Goal: Check status: Check status

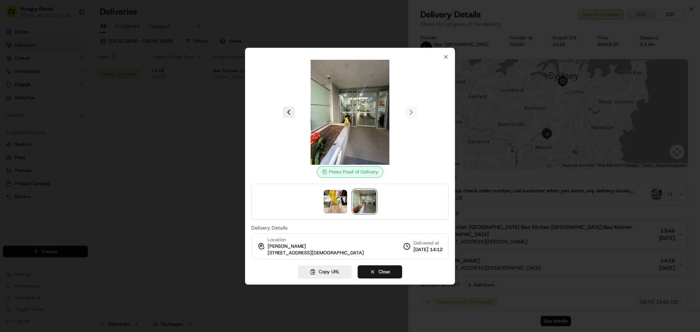
click at [445, 56] on icon "button" at bounding box center [445, 56] width 3 height 3
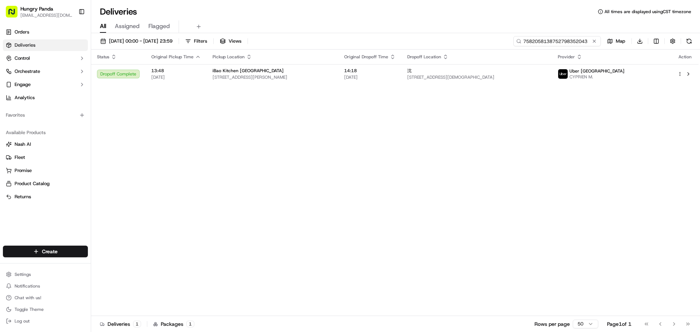
click at [551, 42] on input "7582058138752798352043" at bounding box center [557, 41] width 88 height 10
paste input "8688015958759731151317"
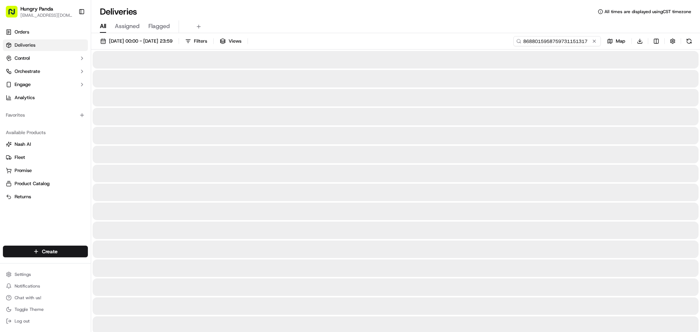
type input "8688015958759731151317"
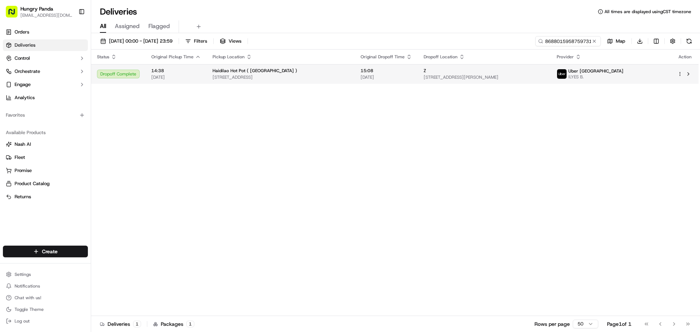
click at [545, 71] on div "Z" at bounding box center [484, 71] width 121 height 6
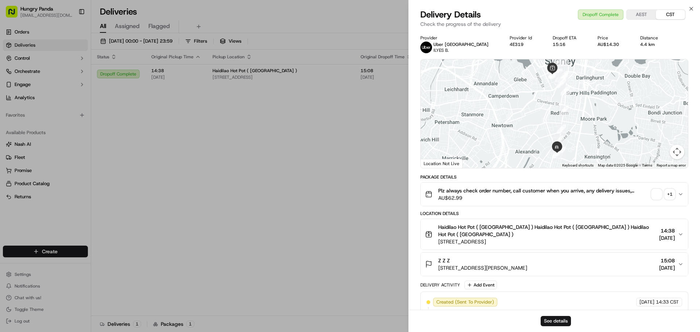
click at [670, 194] on div "+ 1" at bounding box center [670, 194] width 10 height 10
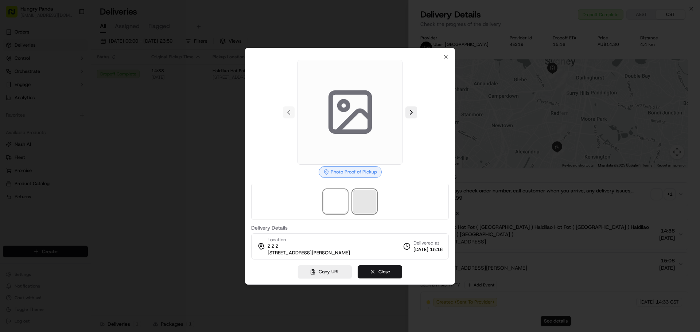
click at [365, 197] on span at bounding box center [364, 201] width 23 height 23
click at [341, 202] on img at bounding box center [335, 201] width 23 height 23
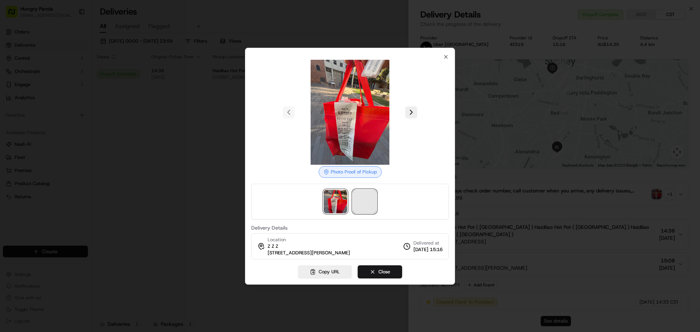
click at [365, 200] on span at bounding box center [364, 201] width 23 height 23
